Goal: Information Seeking & Learning: Learn about a topic

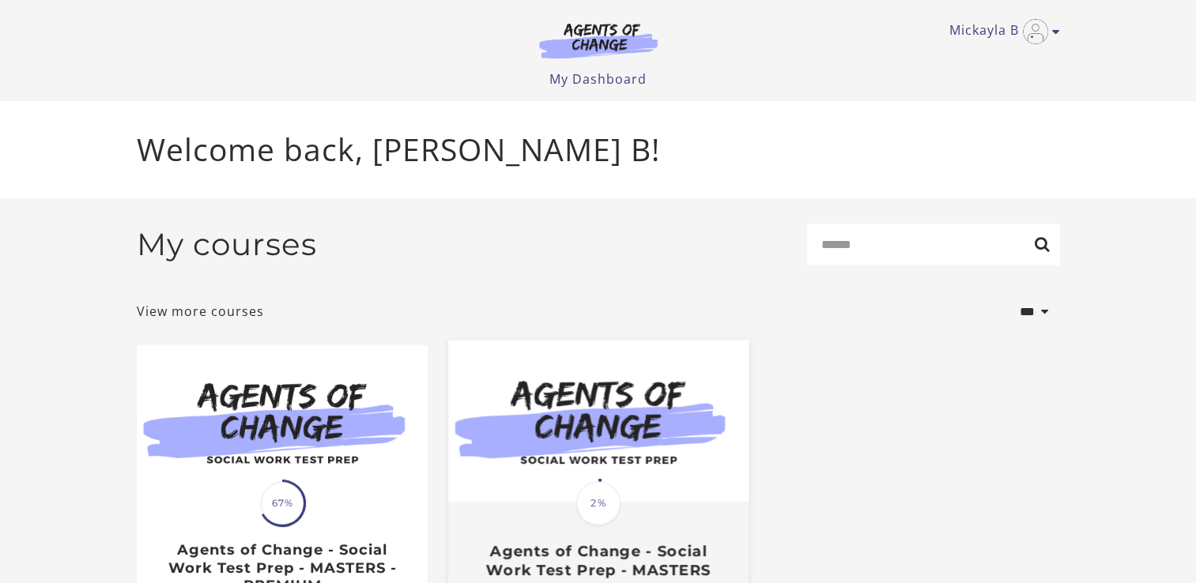
scroll to position [142, 0]
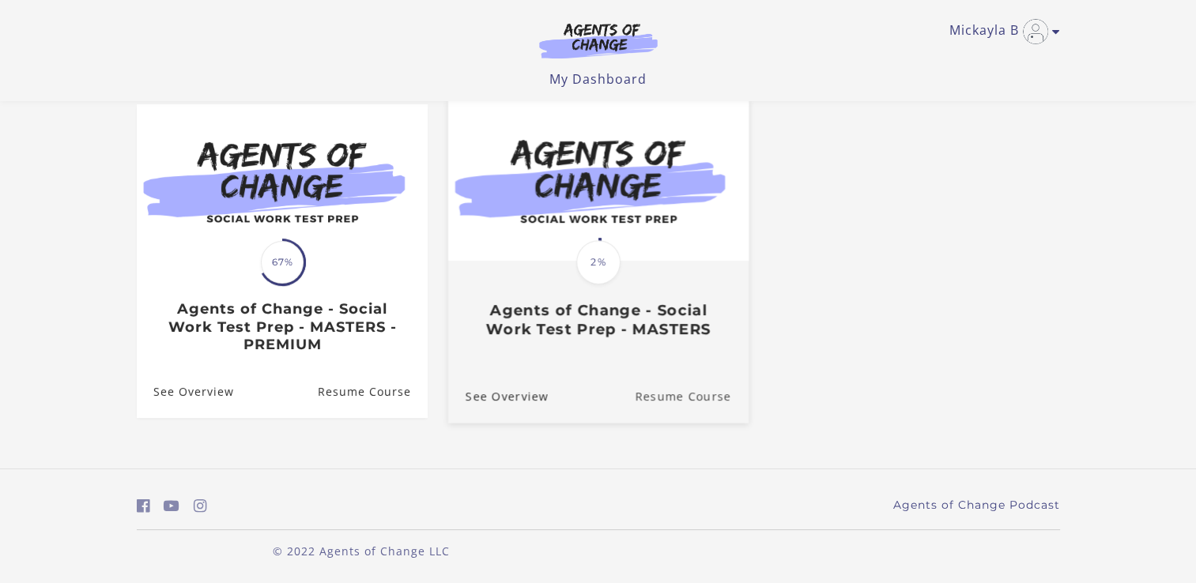
click at [654, 397] on link "Resume Course" at bounding box center [692, 396] width 114 height 53
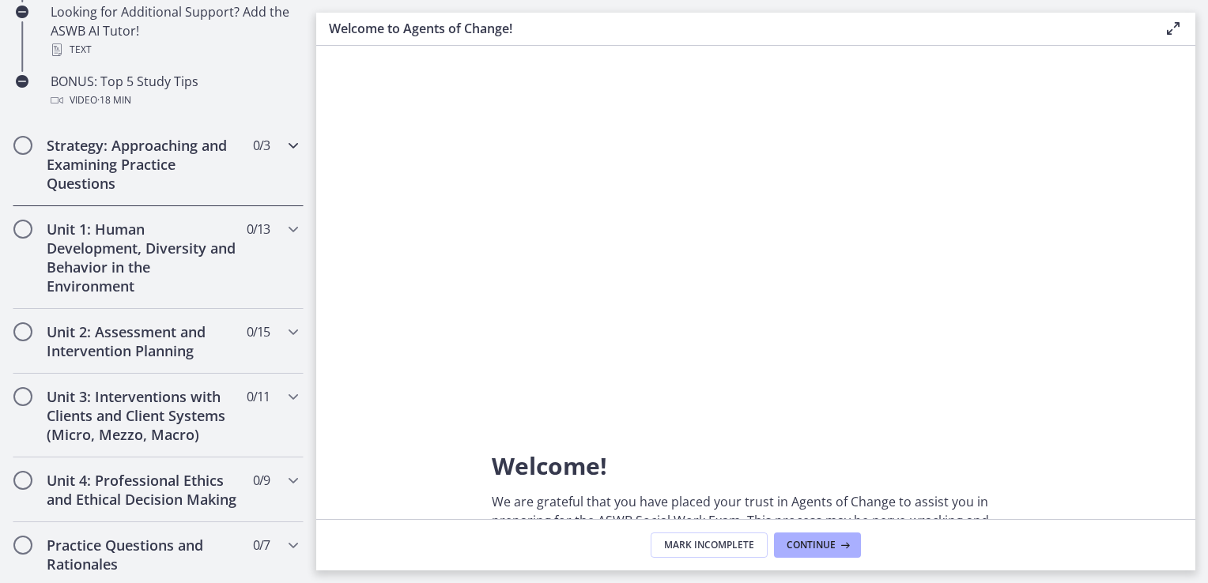
click at [196, 160] on h2 "Strategy: Approaching and Examining Practice Questions" at bounding box center [143, 164] width 193 height 57
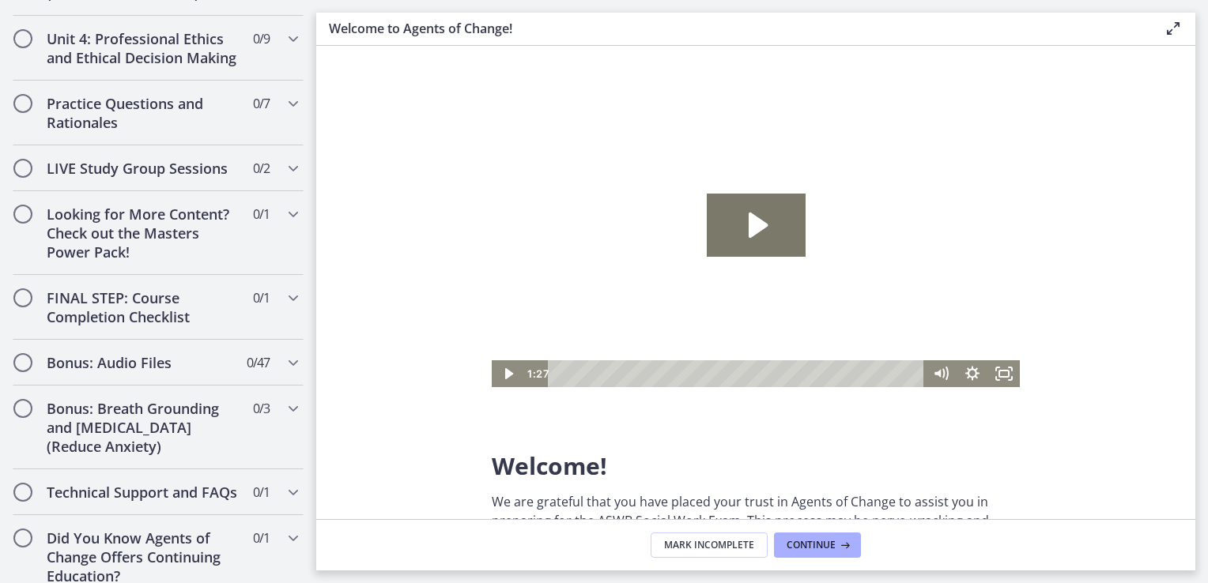
scroll to position [474, 0]
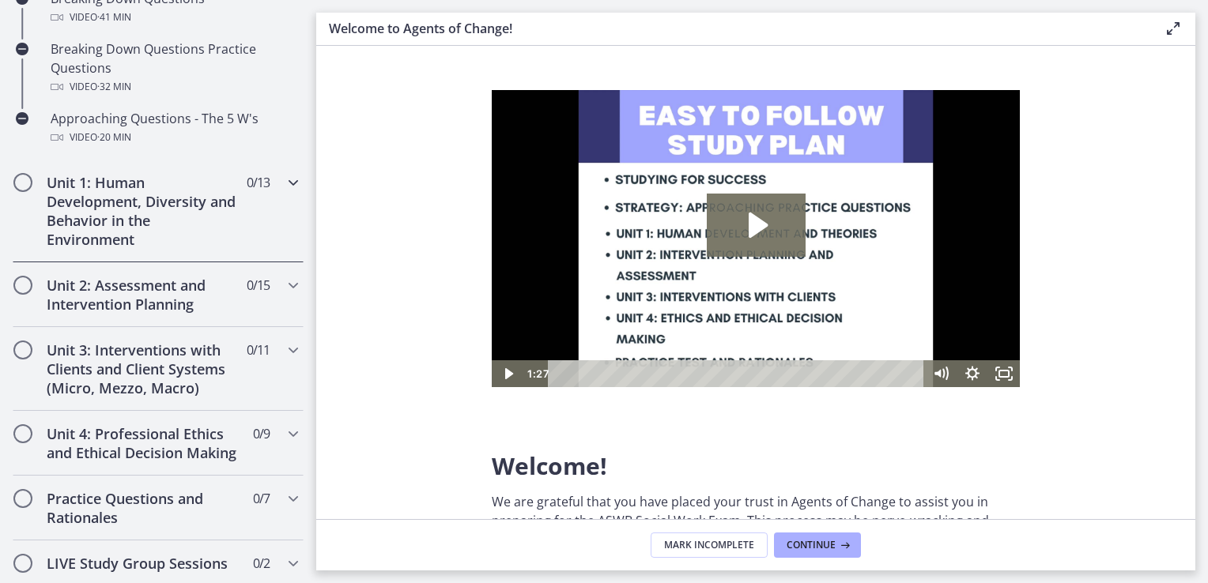
click at [26, 183] on span "Chapters" at bounding box center [23, 183] width 16 height 16
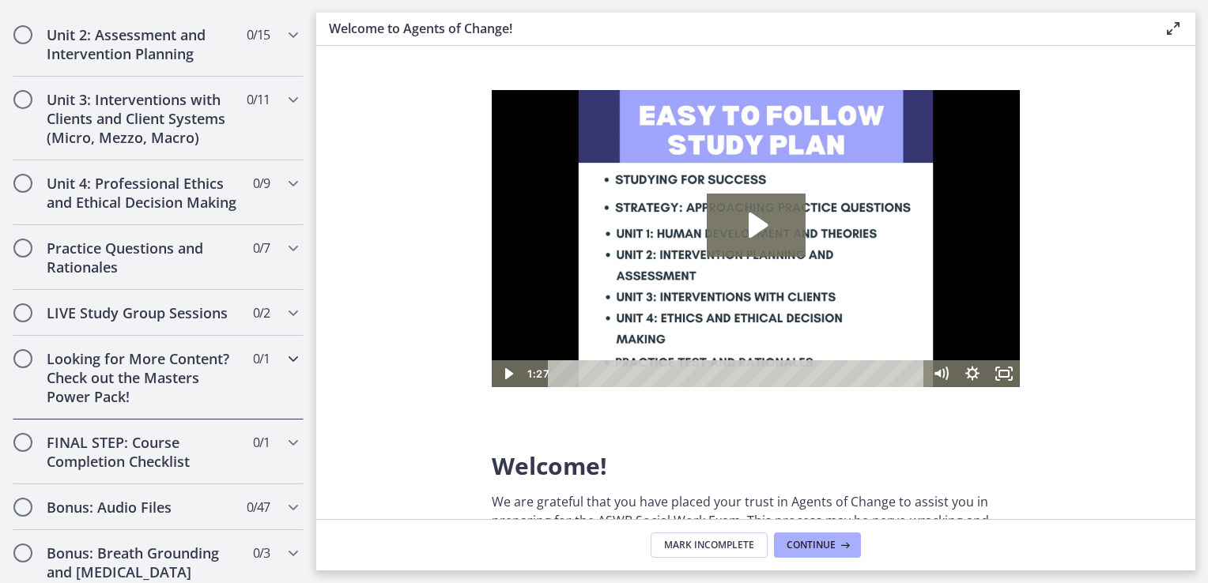
scroll to position [1499, 0]
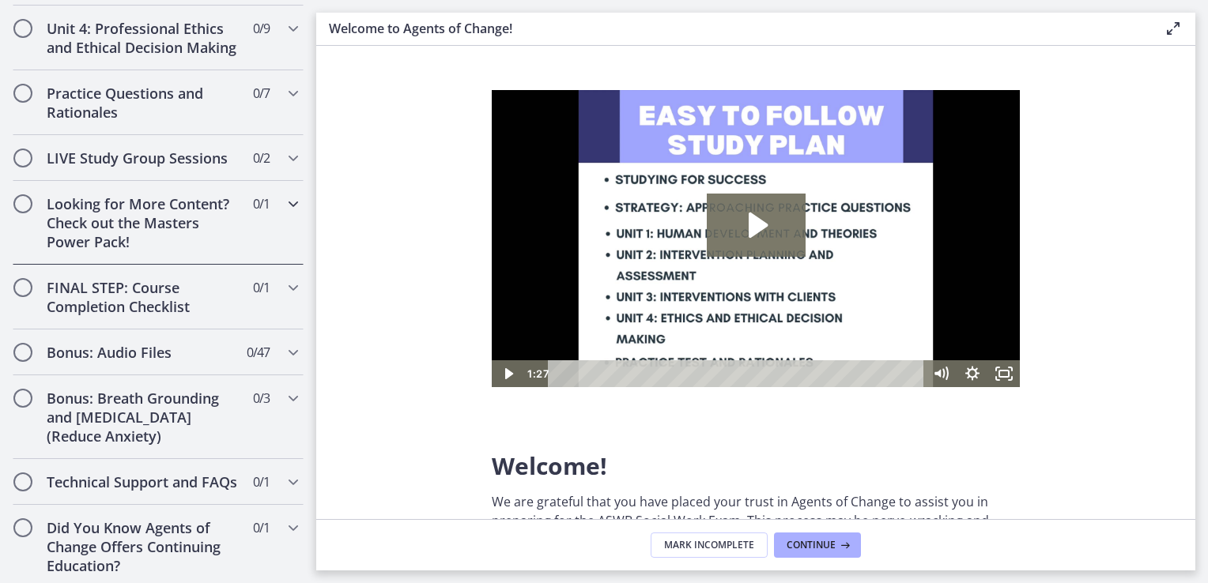
click at [80, 194] on h2 "Looking for More Content? Check out the Masters Power Pack!" at bounding box center [143, 222] width 193 height 57
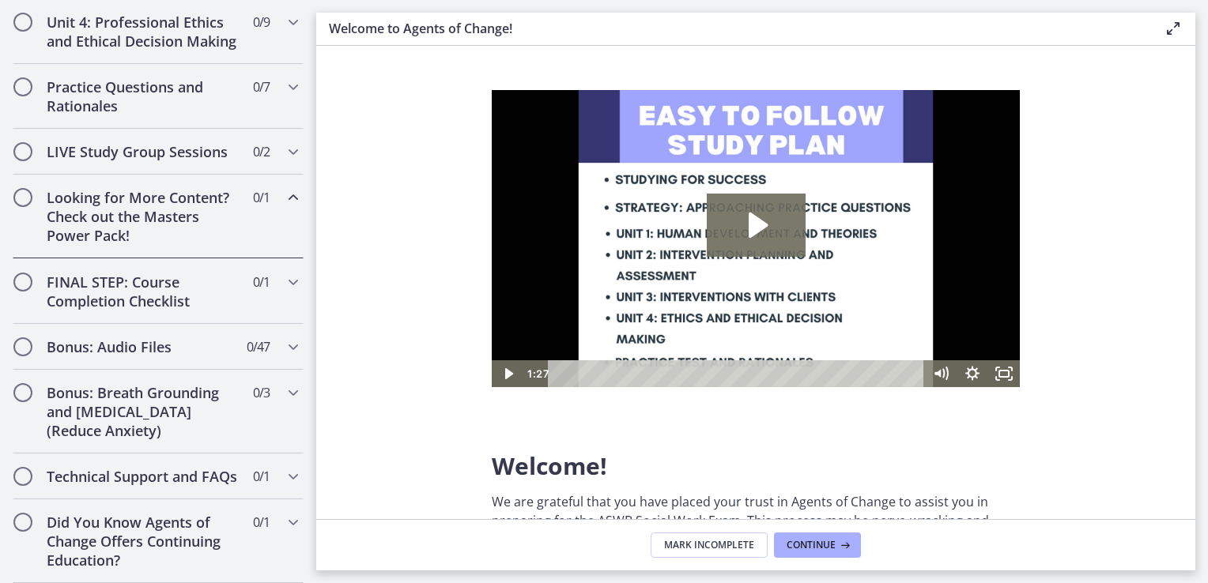
scroll to position [734, 0]
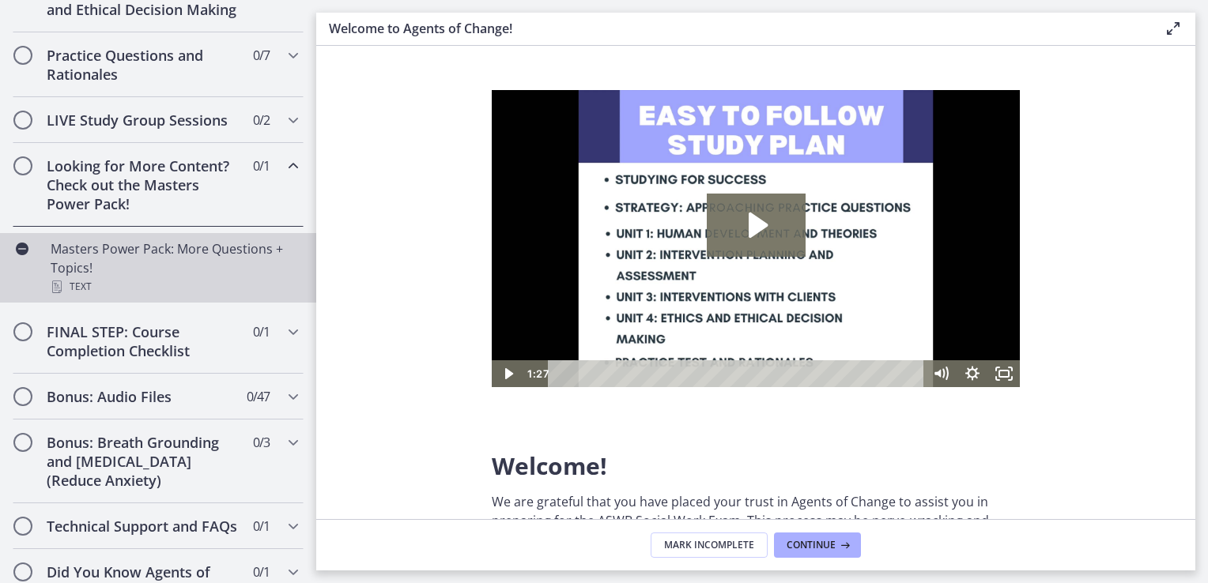
click at [67, 267] on div "Masters Power Pack: More Questions + Topics! Text" at bounding box center [174, 268] width 247 height 57
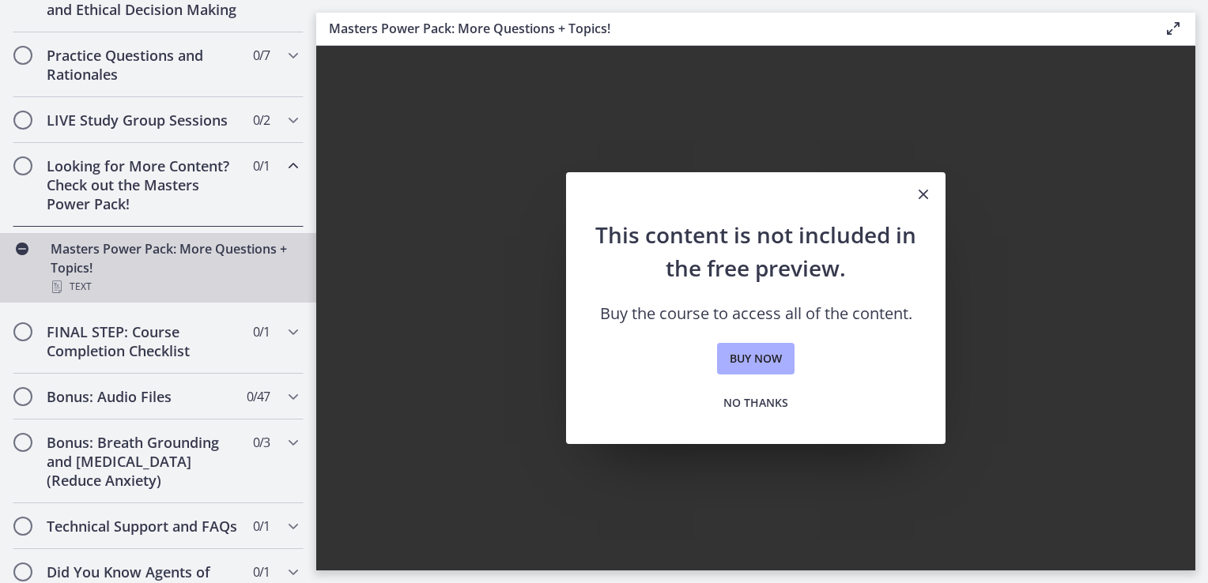
click at [927, 200] on icon "Close" at bounding box center [923, 194] width 19 height 19
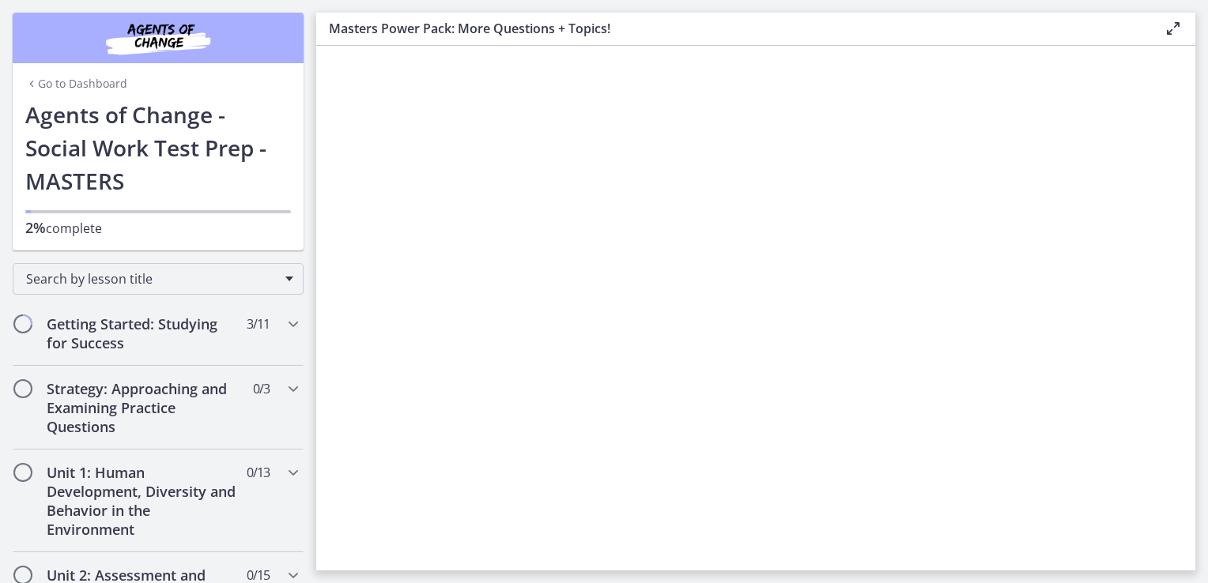
click at [62, 87] on link "Go to Dashboard" at bounding box center [76, 84] width 102 height 16
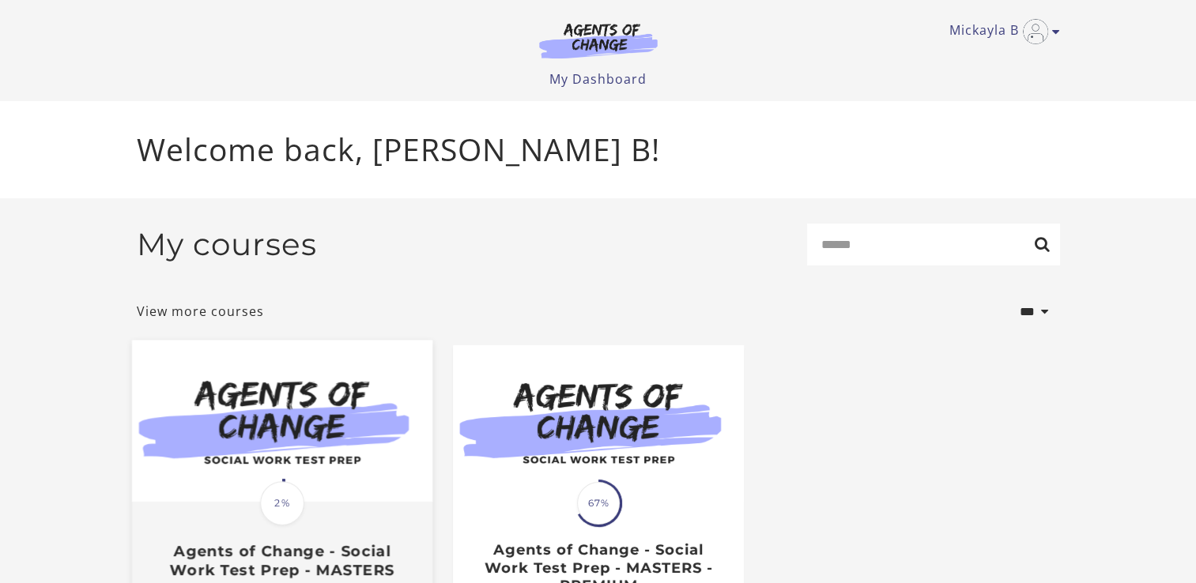
scroll to position [142, 0]
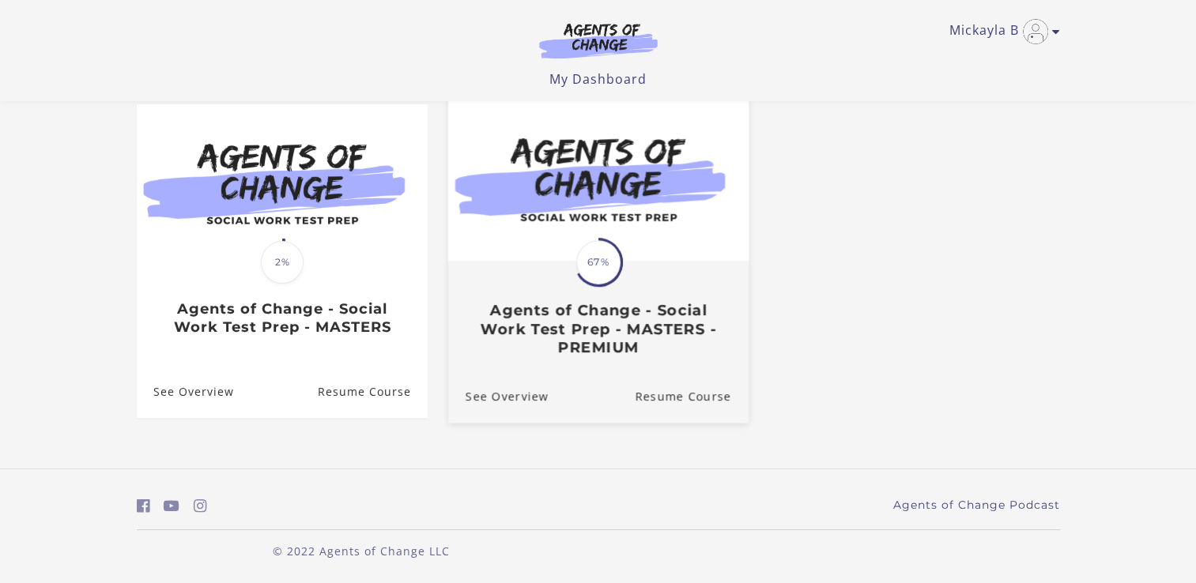
click at [591, 328] on h3 "Agents of Change - Social Work Test Prep - MASTERS - PREMIUM" at bounding box center [598, 329] width 266 height 55
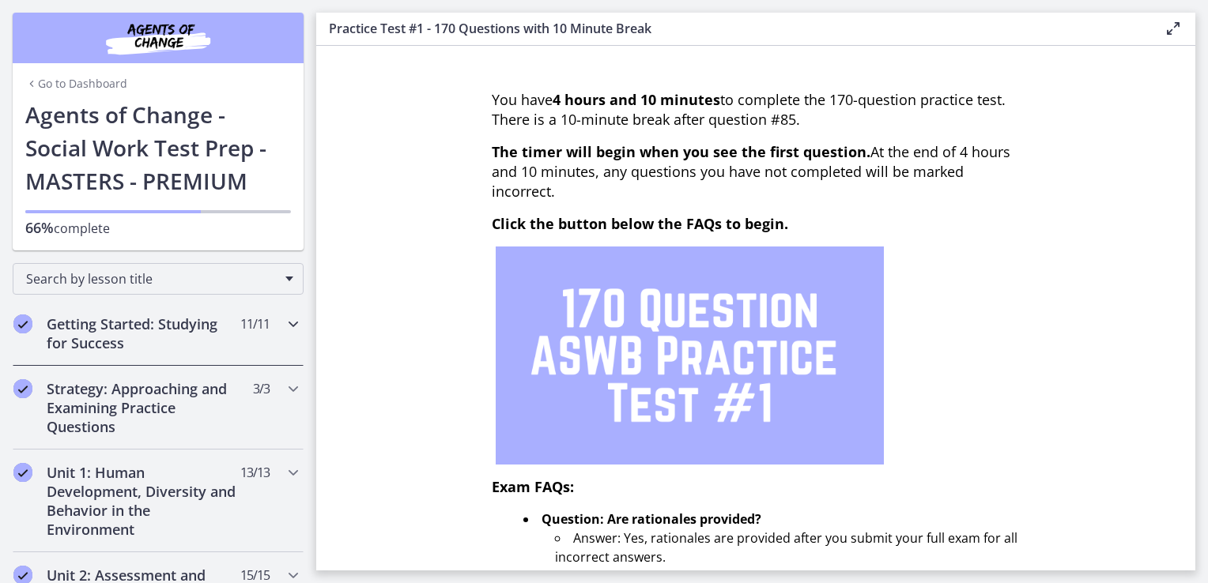
click at [142, 341] on h2 "Getting Started: Studying for Success" at bounding box center [143, 334] width 193 height 38
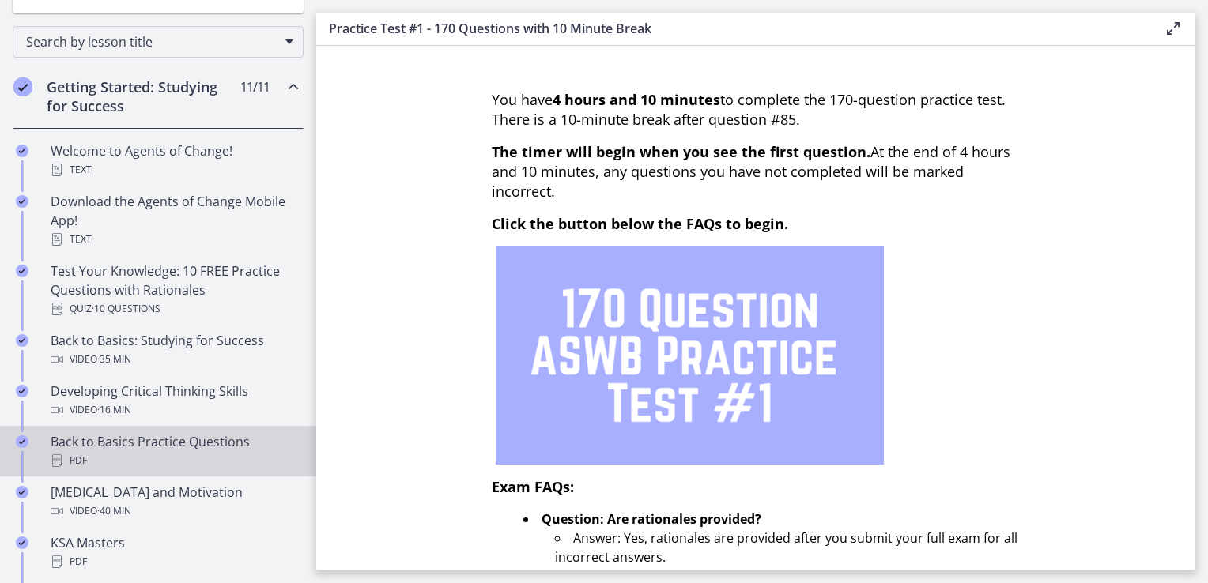
scroll to position [395, 0]
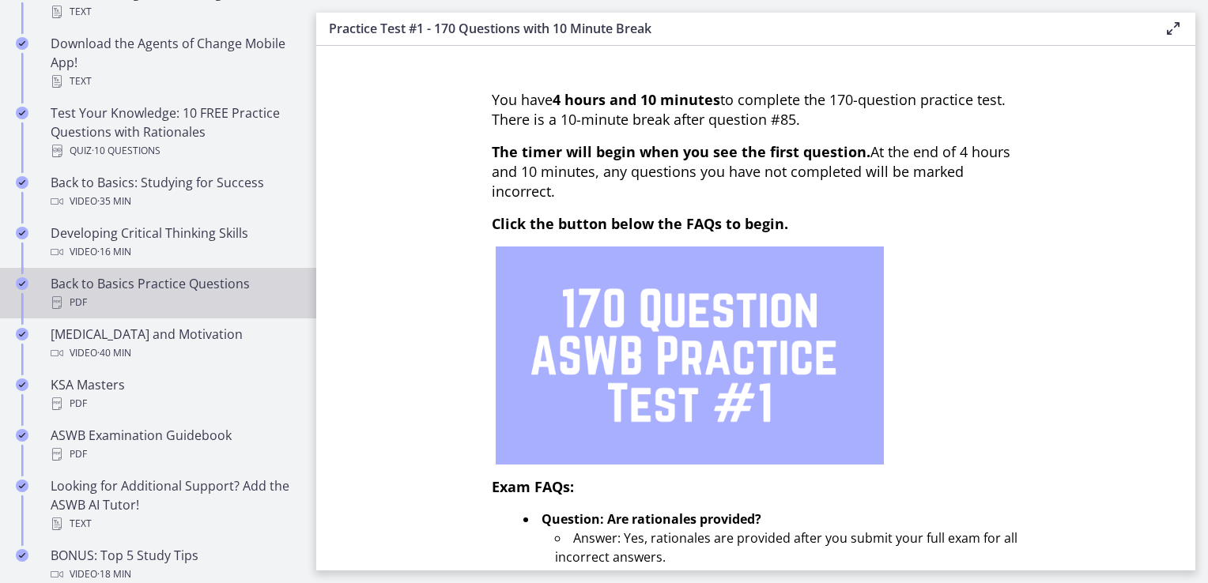
click at [142, 295] on div "PDF" at bounding box center [174, 302] width 247 height 19
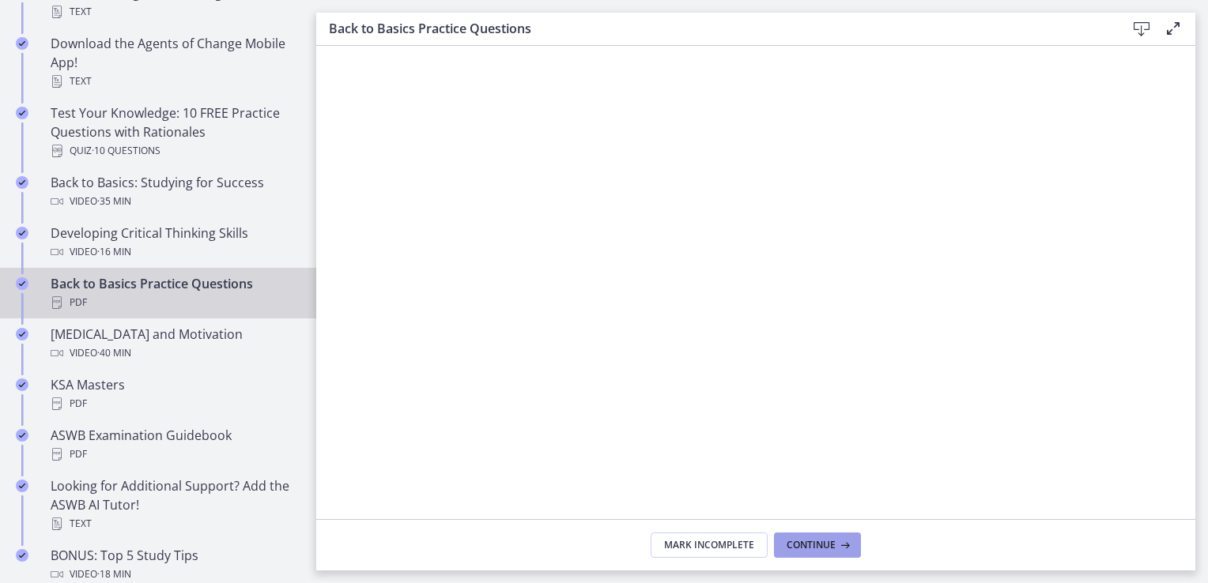
click at [841, 549] on icon at bounding box center [844, 545] width 16 height 13
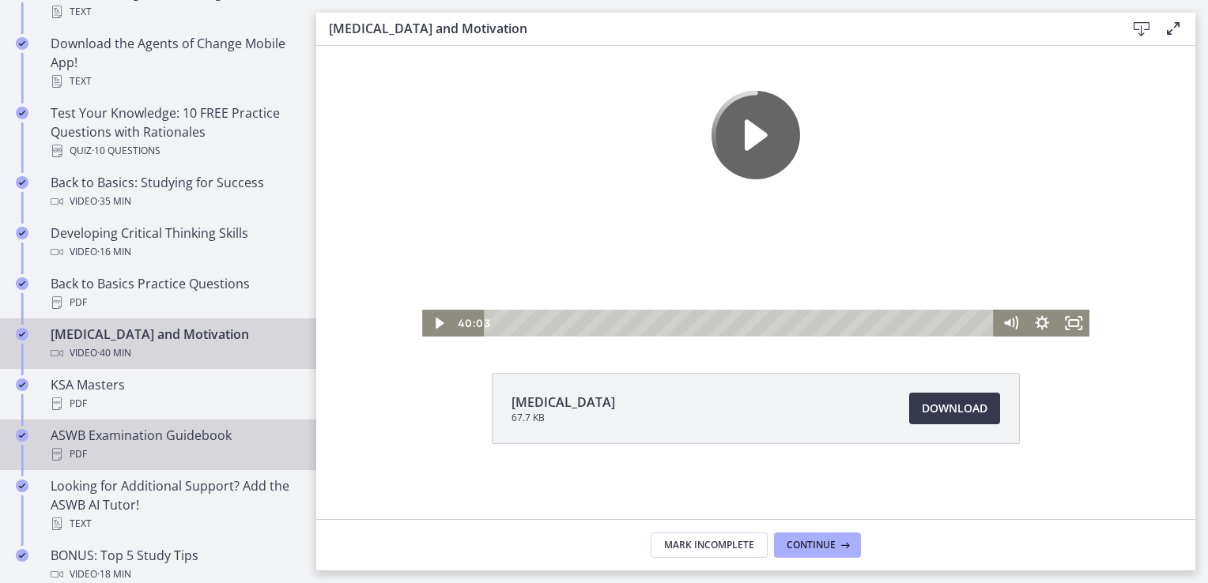
click at [153, 435] on div "ASWB Examination Guidebook PDF" at bounding box center [174, 445] width 247 height 38
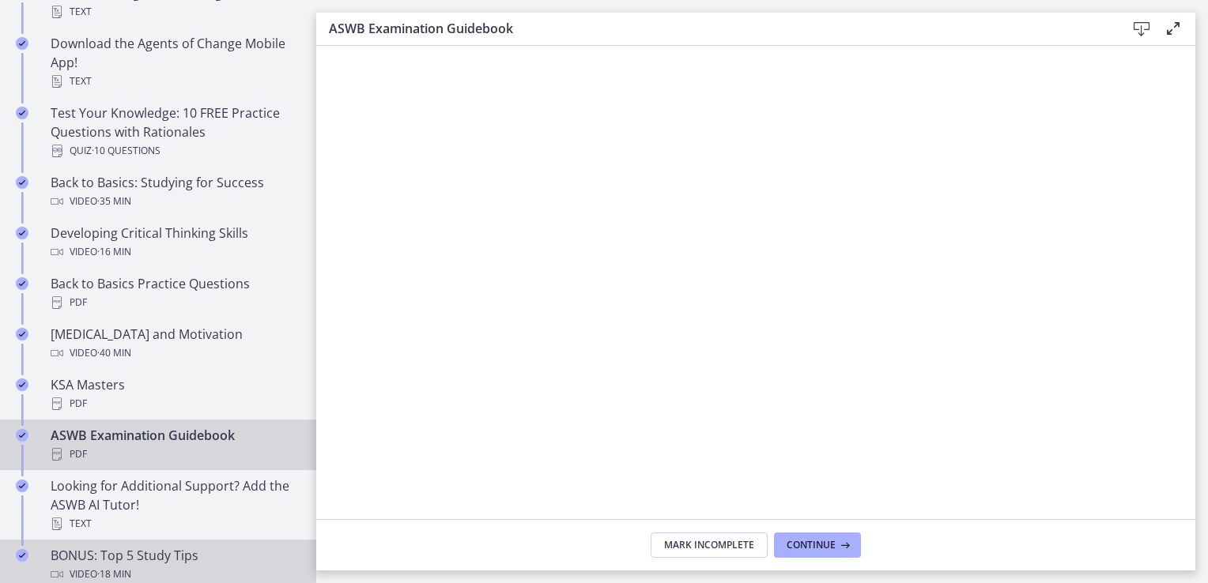
scroll to position [474, 0]
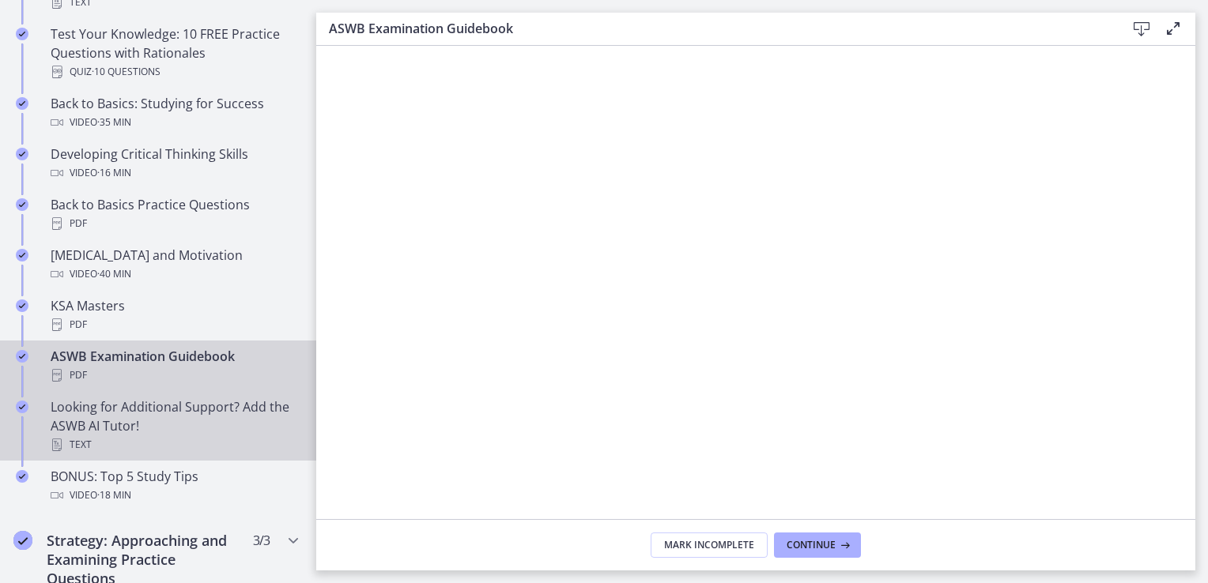
click at [180, 426] on div "Looking for Additional Support? Add the ASWB AI Tutor! Text" at bounding box center [174, 426] width 247 height 57
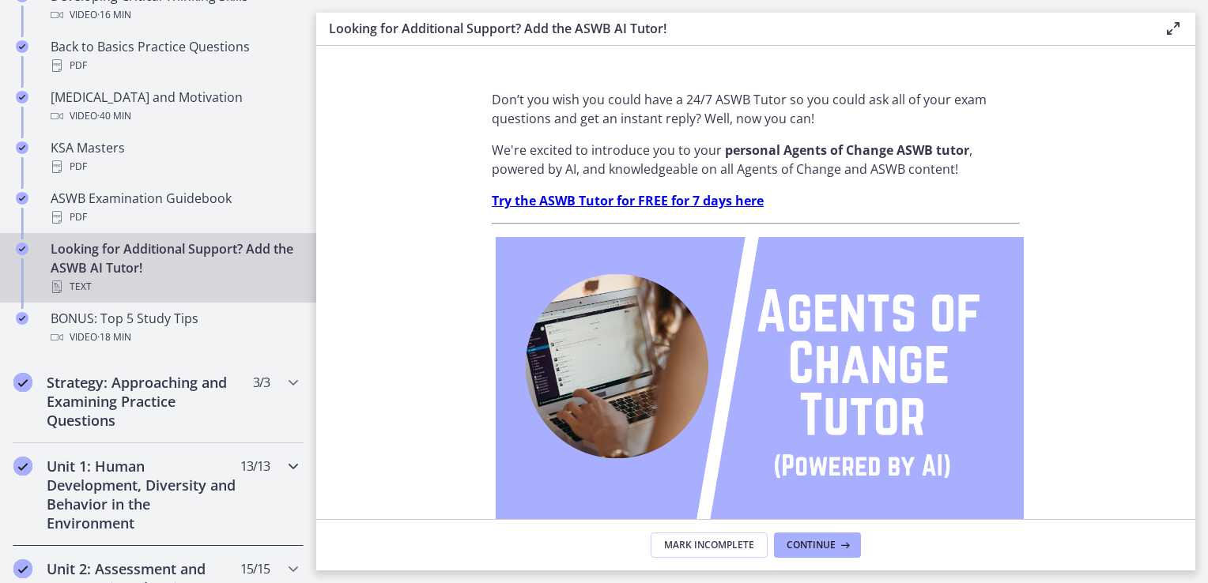
scroll to position [712, 0]
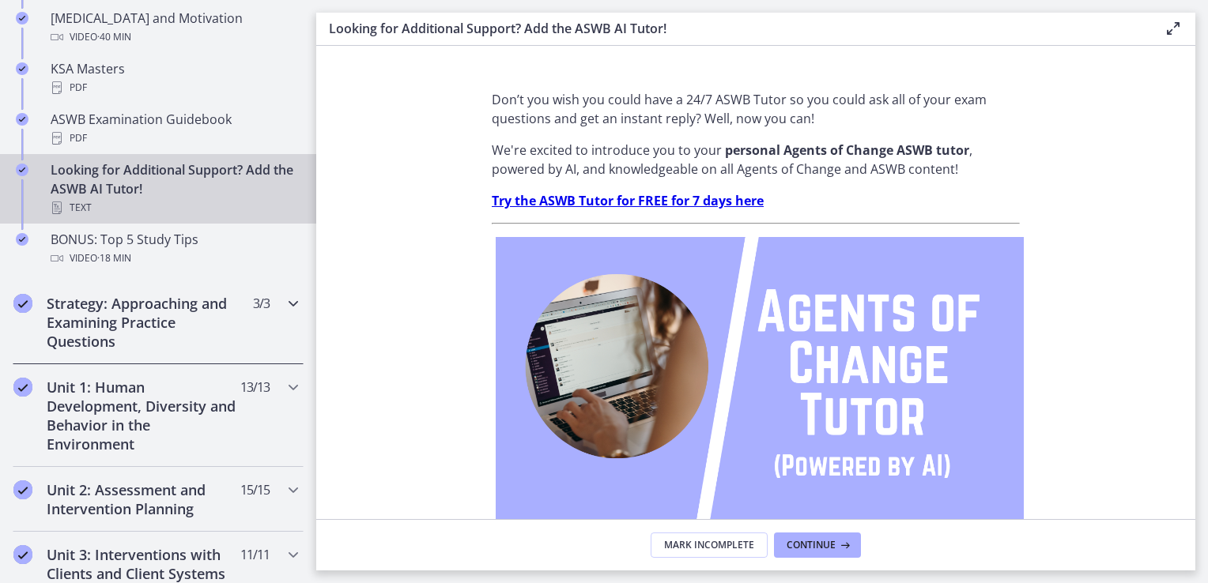
click at [166, 300] on h2 "Strategy: Approaching and Examining Practice Questions" at bounding box center [143, 322] width 193 height 57
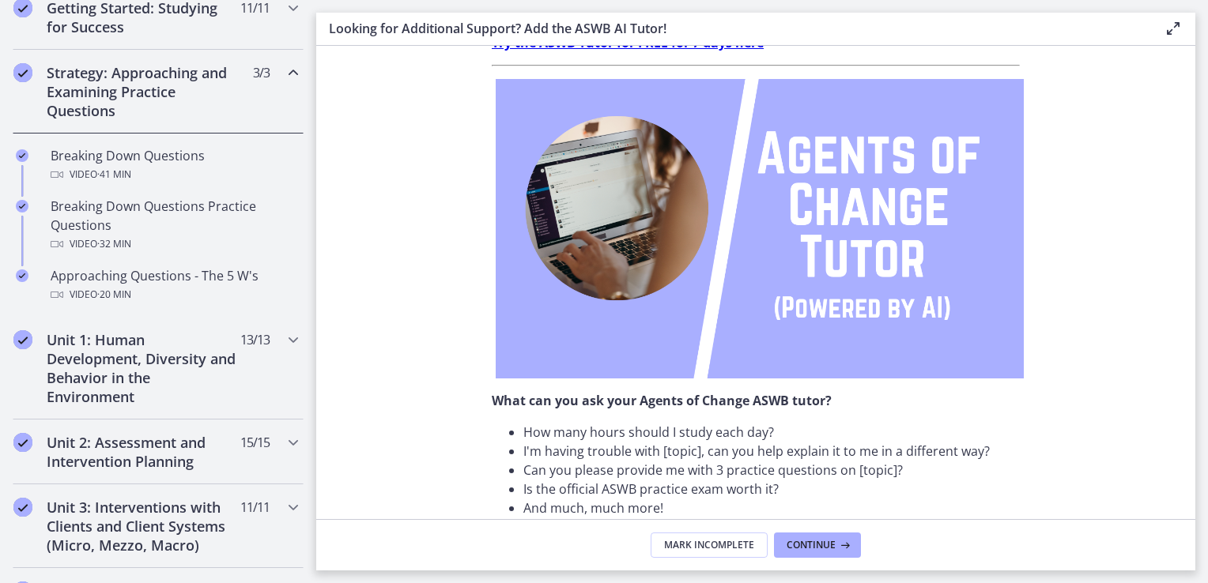
scroll to position [237, 0]
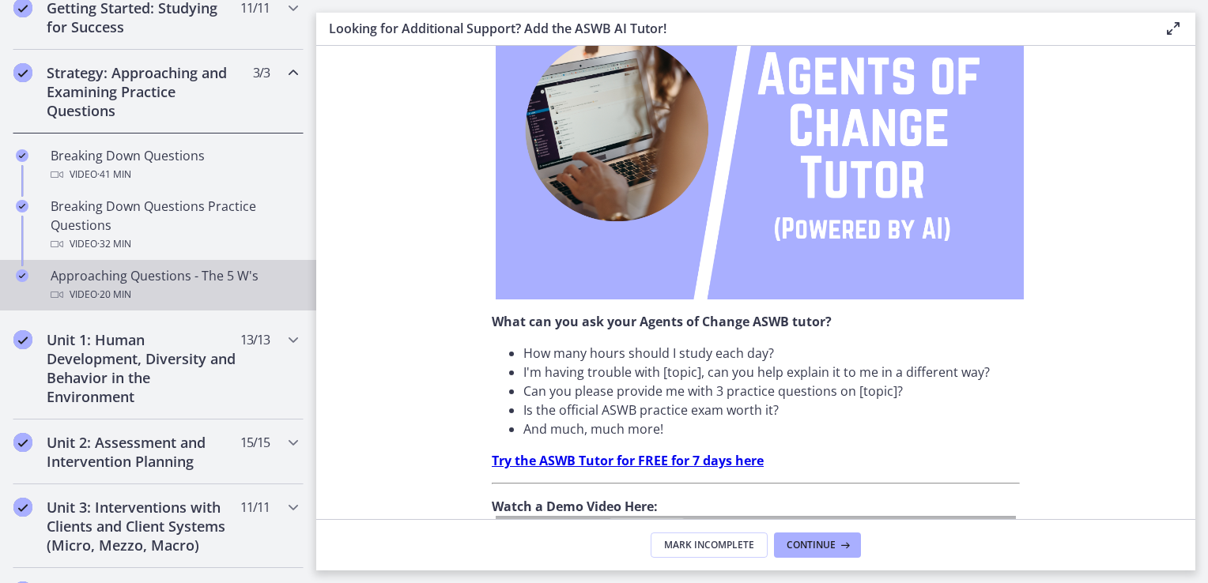
click at [158, 284] on div "Approaching Questions - The 5 W's Video · 20 min" at bounding box center [174, 285] width 247 height 38
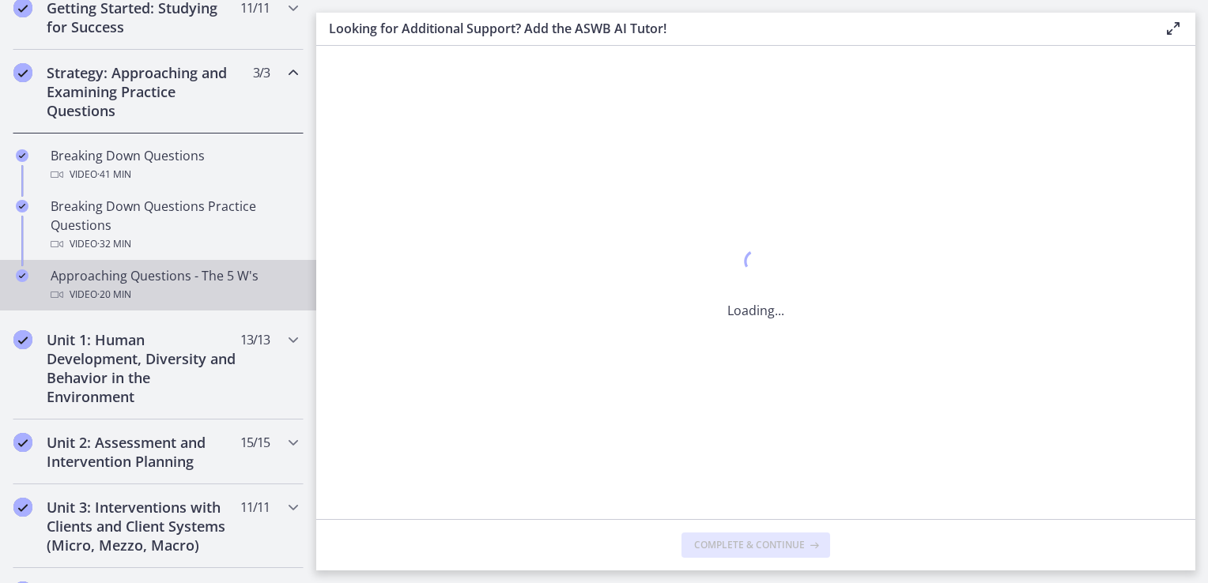
scroll to position [0, 0]
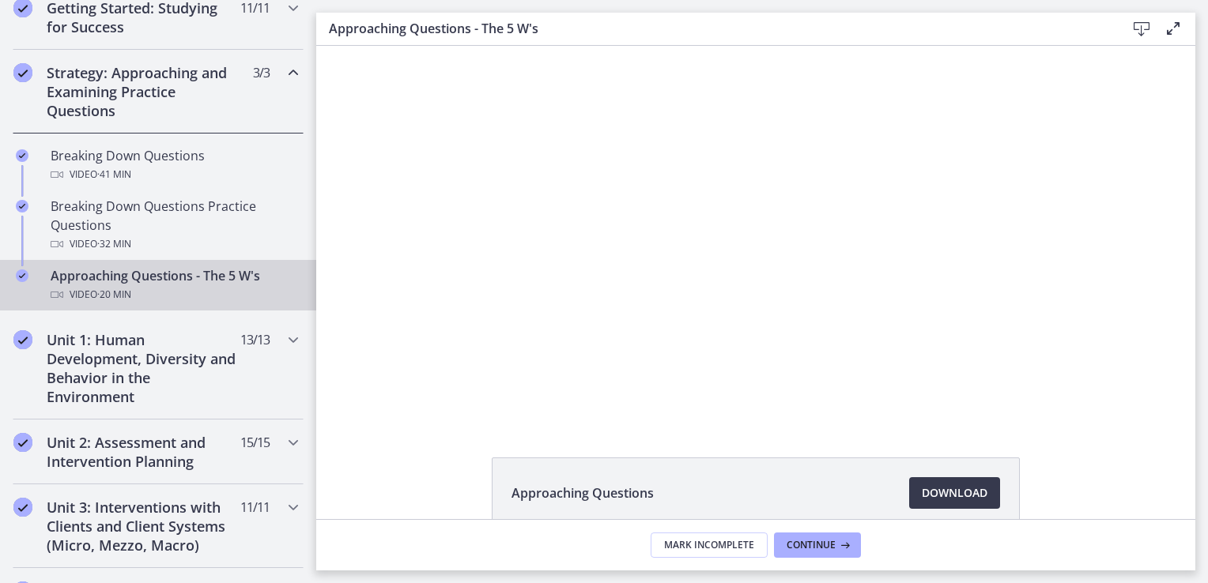
scroll to position [85, 0]
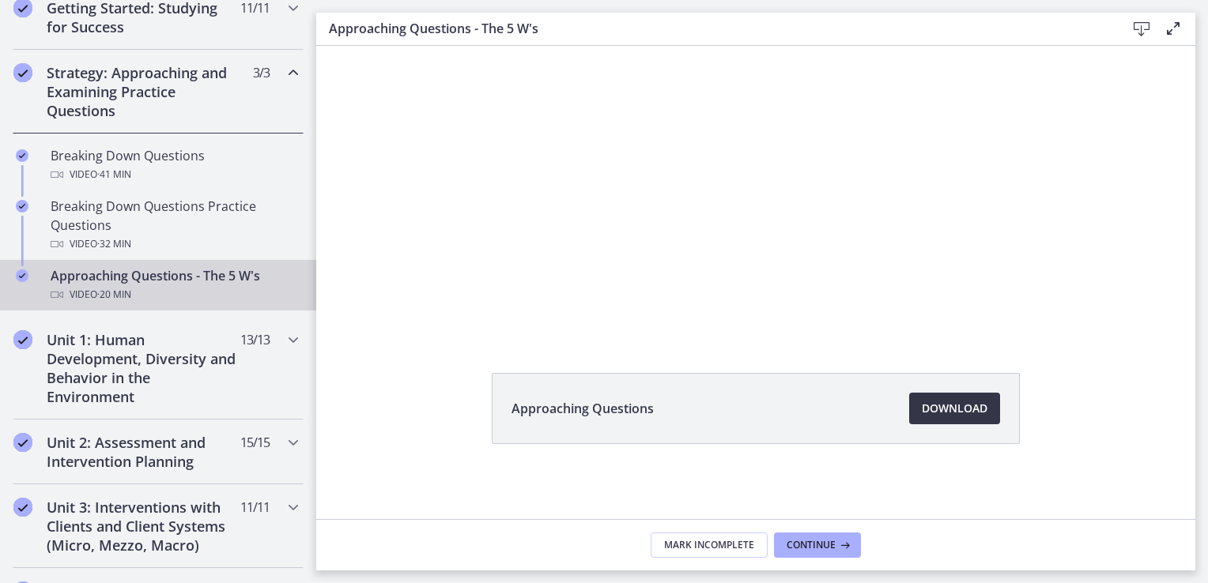
click at [952, 404] on span "Download Opens in a new window" at bounding box center [955, 408] width 66 height 19
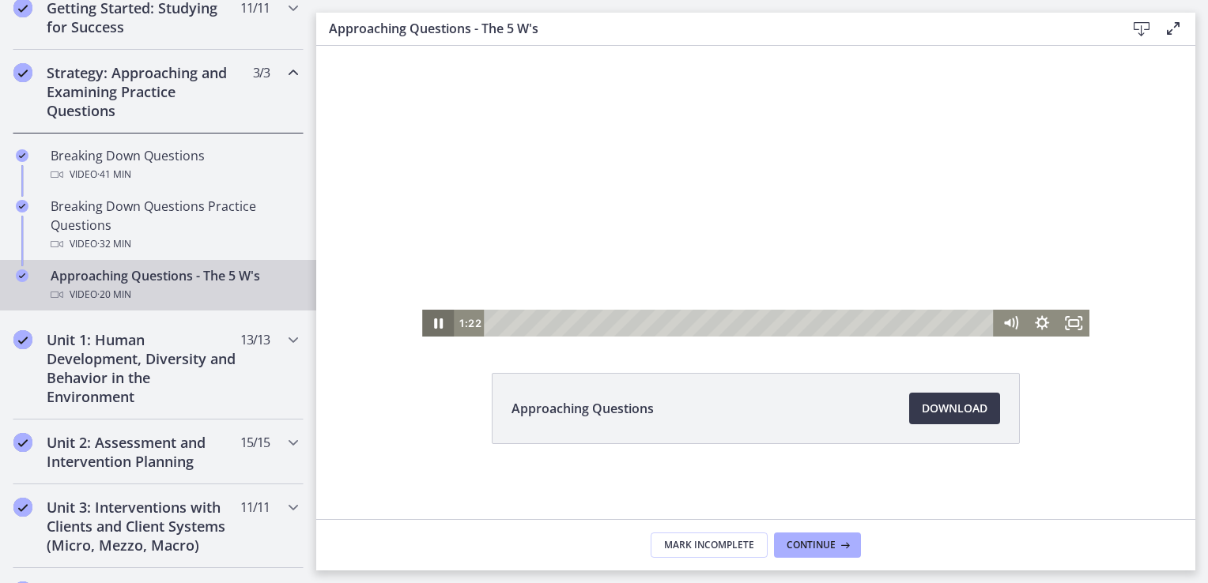
click at [434, 326] on icon "Pause" at bounding box center [438, 324] width 9 height 10
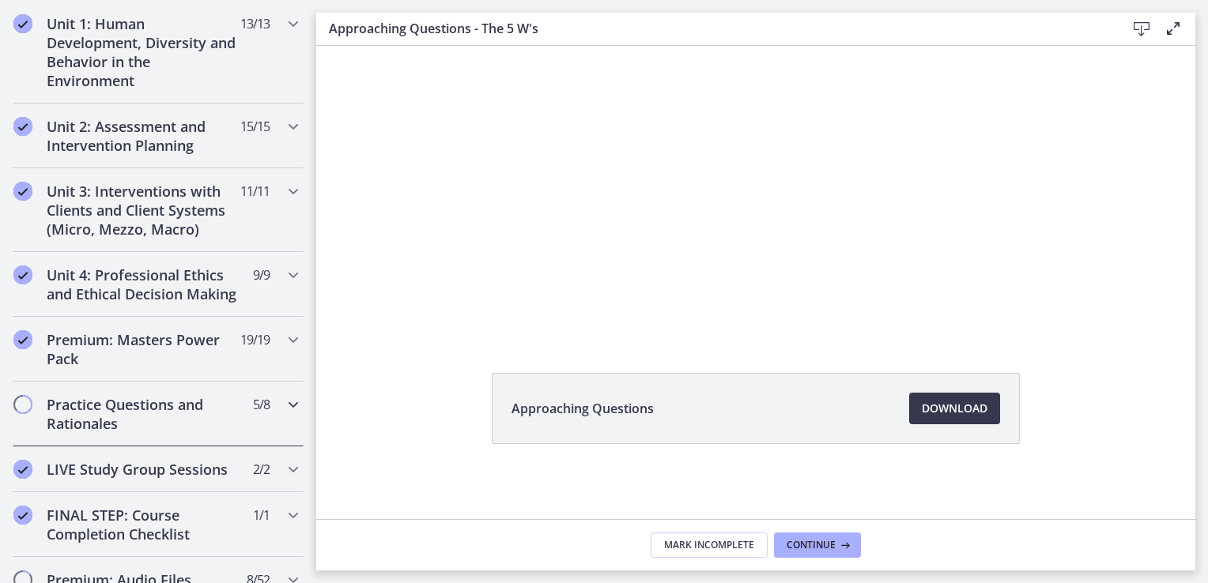
click at [170, 419] on h2 "Practice Questions and Rationales" at bounding box center [143, 414] width 193 height 38
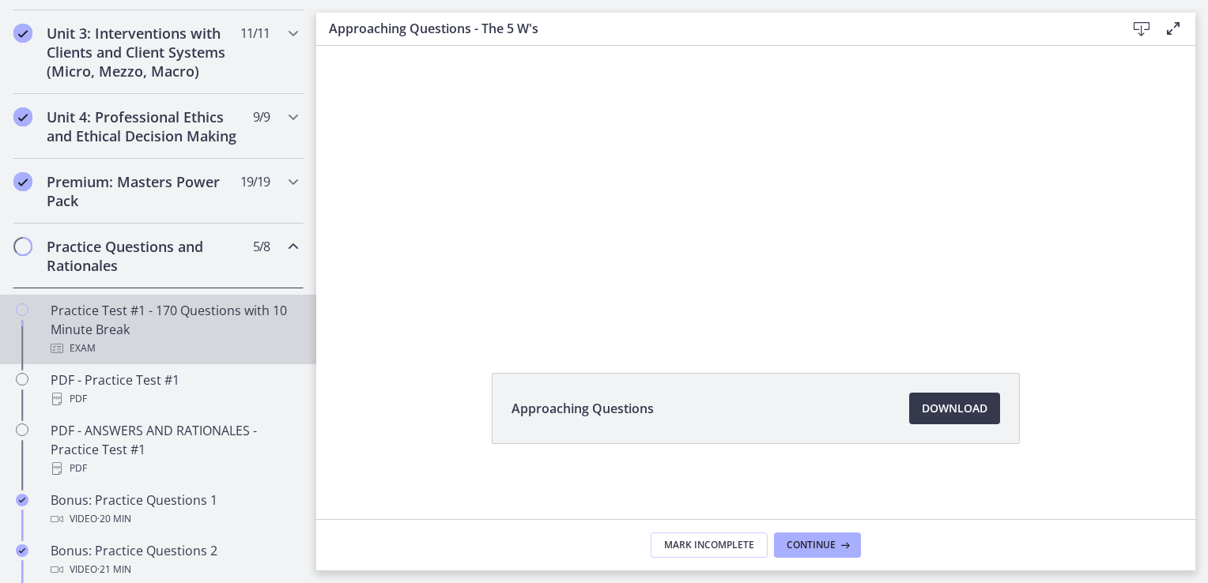
scroll to position [765, 0]
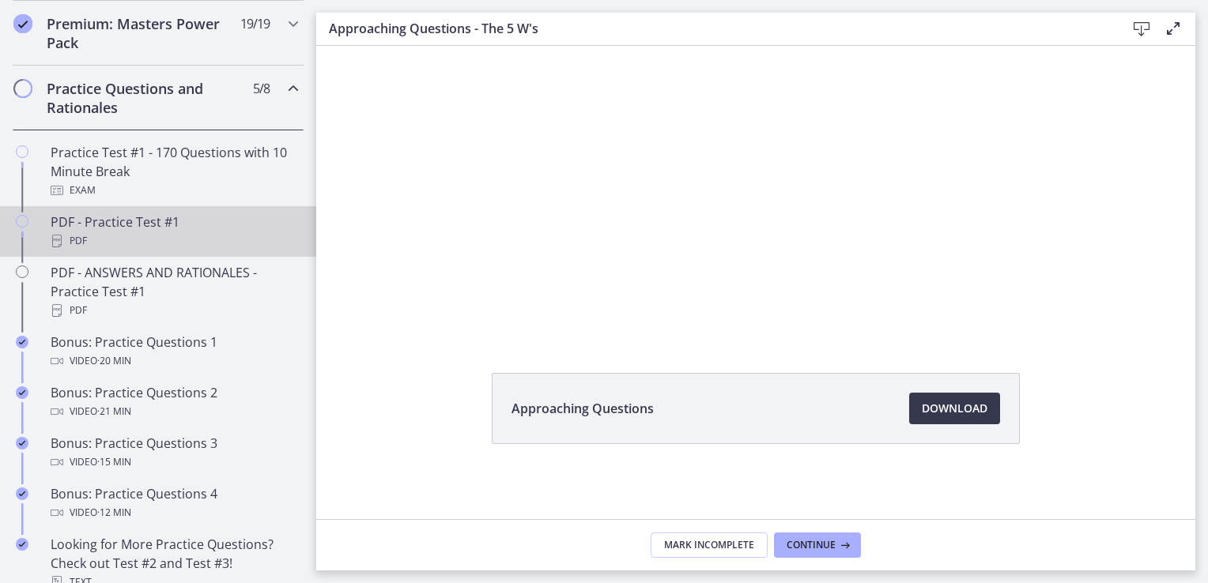
click at [188, 244] on div "PDF - Practice Test #1 PDF" at bounding box center [174, 232] width 247 height 38
